Goal: Task Accomplishment & Management: Manage account settings

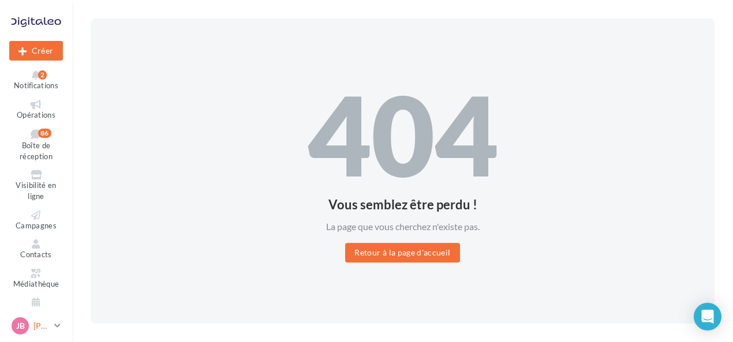
click at [42, 331] on p "[PERSON_NAME]" at bounding box center [41, 326] width 16 height 12
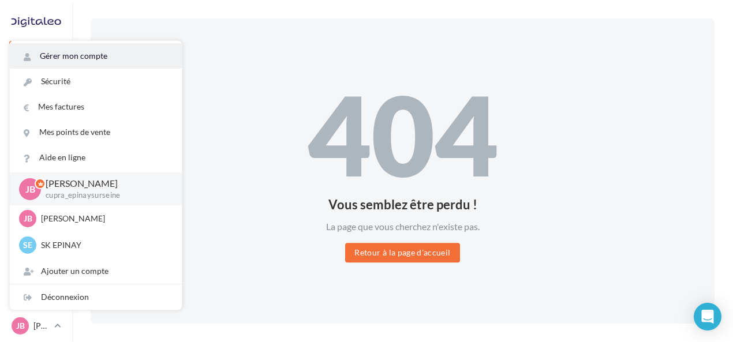
click at [103, 54] on link "Gérer mon compte" at bounding box center [96, 55] width 172 height 25
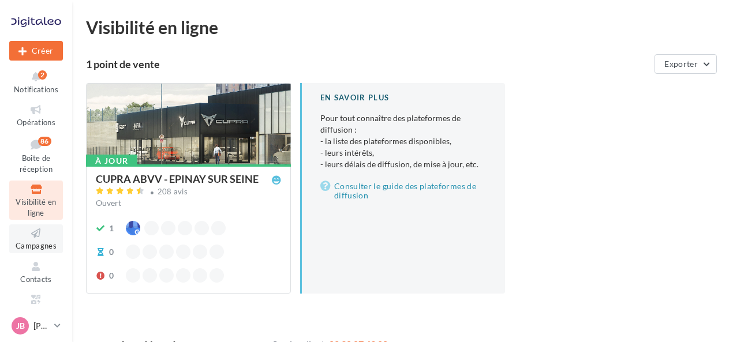
click at [33, 244] on span "Campagnes" at bounding box center [36, 245] width 41 height 9
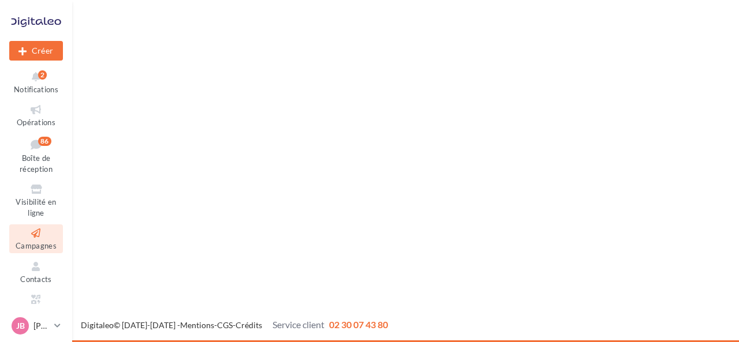
click at [38, 205] on span "Visibilité en ligne" at bounding box center [36, 207] width 40 height 20
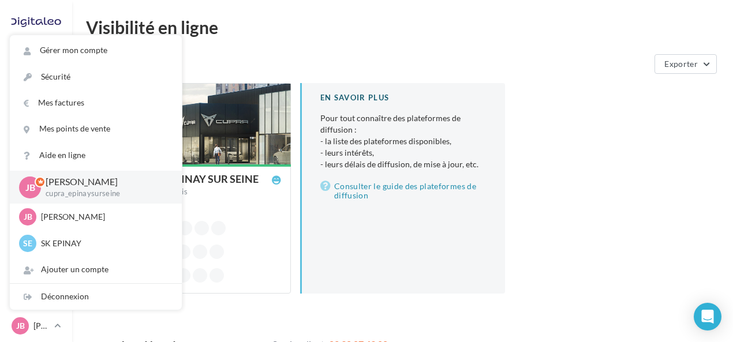
click at [592, 167] on div "À jour CUPRA ABVV - EPINAY SUR SEINE 208 avis Ouvert 1 0 0 En savoir plus Pour …" at bounding box center [407, 197] width 642 height 229
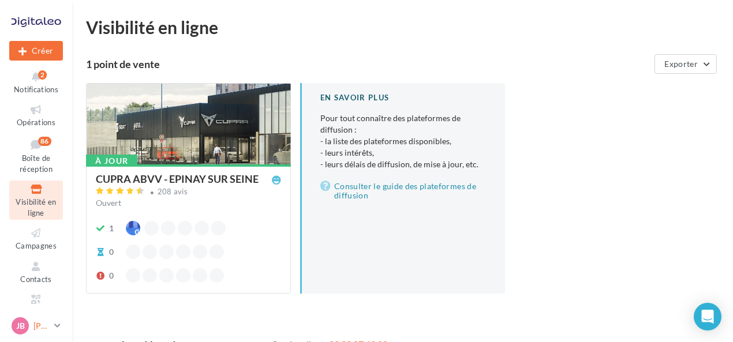
click at [46, 327] on p "[PERSON_NAME]" at bounding box center [41, 326] width 16 height 12
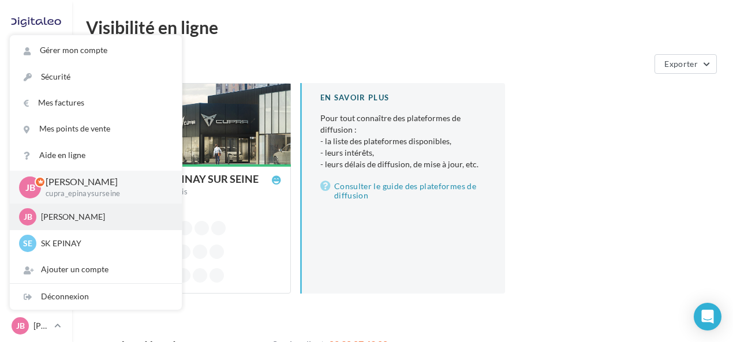
click at [87, 225] on div "JB Justine Bourgeois SEAT-EPINAY-SUR-SEINE" at bounding box center [96, 216] width 154 height 17
